Goal: Check status: Check status

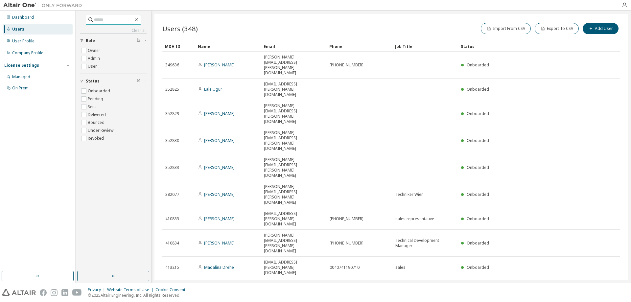
click at [101, 22] on input "text" at bounding box center [113, 19] width 39 height 7
type input "*******"
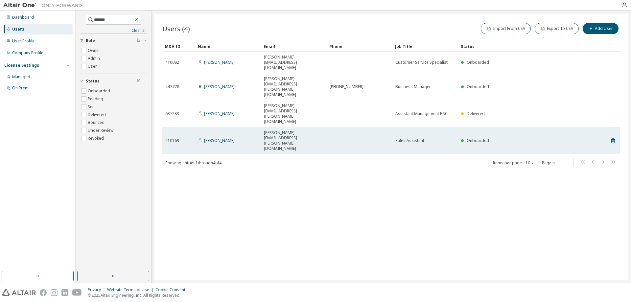
click at [272, 130] on span "[PERSON_NAME][EMAIL_ADDRESS][PERSON_NAME][DOMAIN_NAME]" at bounding box center [294, 140] width 60 height 21
click at [223, 127] on td "[PERSON_NAME]" at bounding box center [228, 140] width 66 height 27
click at [221, 138] on link "[PERSON_NAME]" at bounding box center [219, 141] width 31 height 6
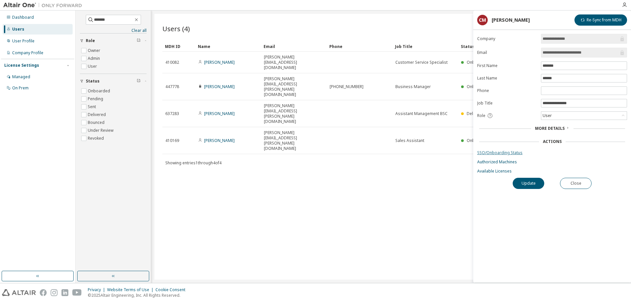
click at [508, 152] on link "SSO/Onboarding Status" at bounding box center [552, 152] width 150 height 5
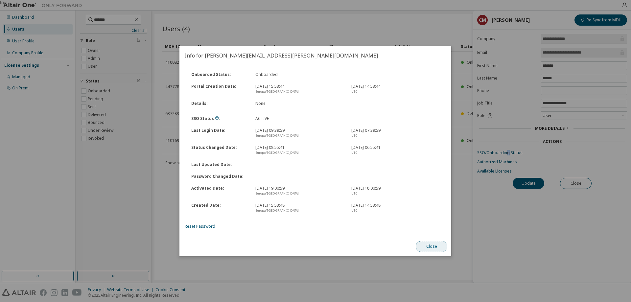
click at [437, 243] on button "Close" at bounding box center [432, 246] width 32 height 11
